Goal: Navigation & Orientation: Find specific page/section

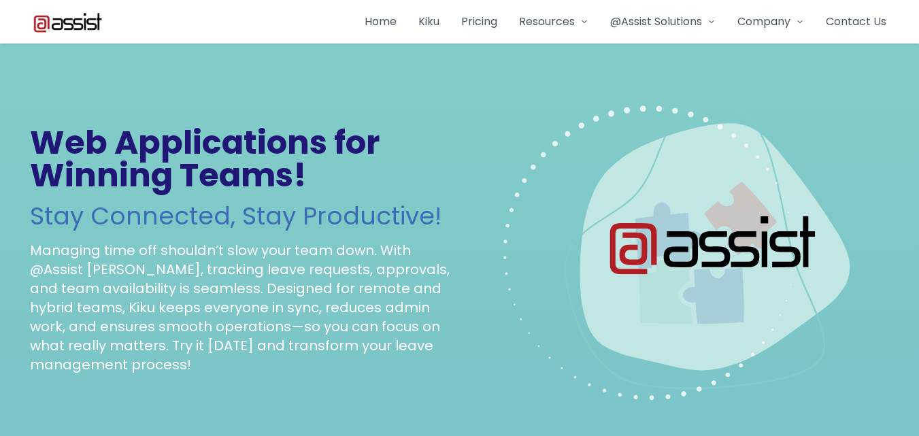
click at [580, 24] on icon at bounding box center [584, 22] width 8 height 8
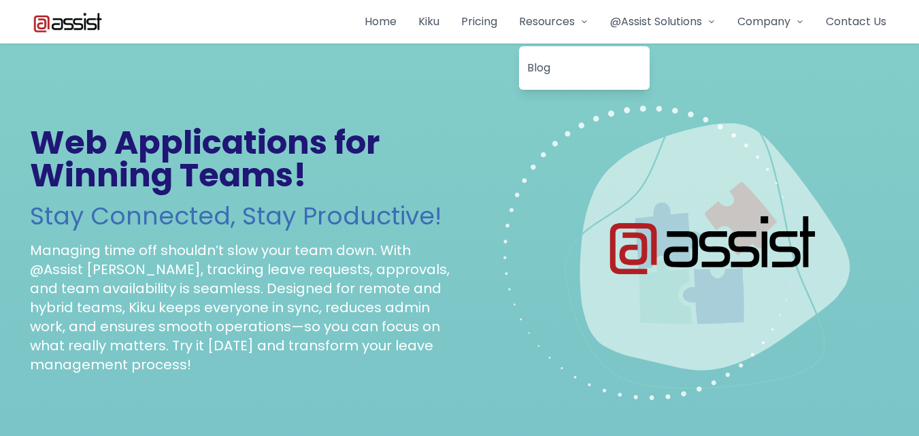
click at [538, 69] on link "Blog" at bounding box center [584, 67] width 114 height 27
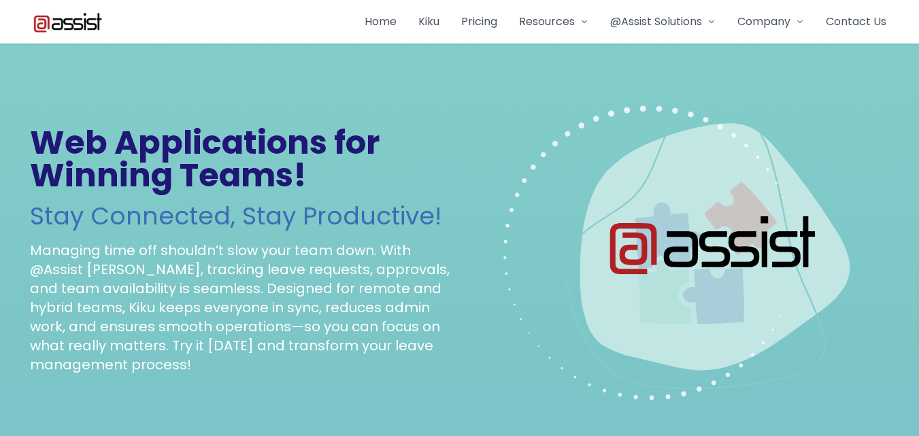
click at [575, 22] on div "Resources" at bounding box center [553, 22] width 69 height 16
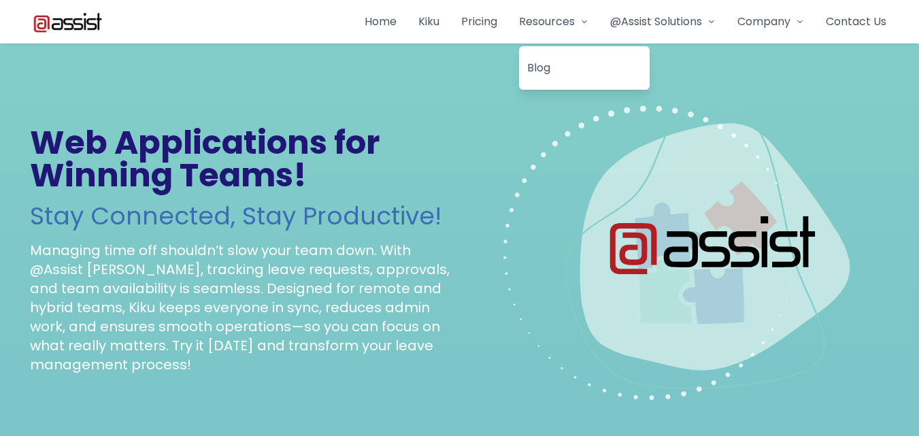
click at [546, 71] on link "Blog" at bounding box center [584, 67] width 114 height 27
